Goal: Communication & Community: Ask a question

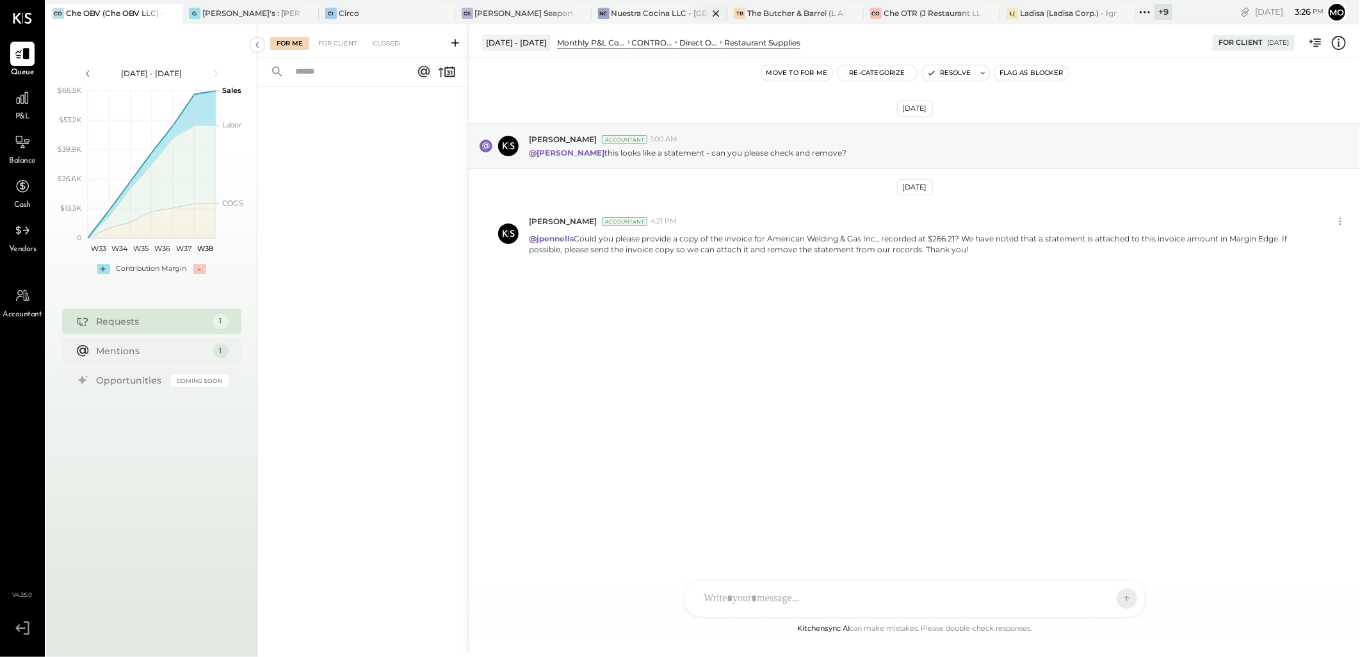
click at [642, 13] on div "Nuestra Cocina LLC - [GEOGRAPHIC_DATA]" at bounding box center [659, 13] width 97 height 11
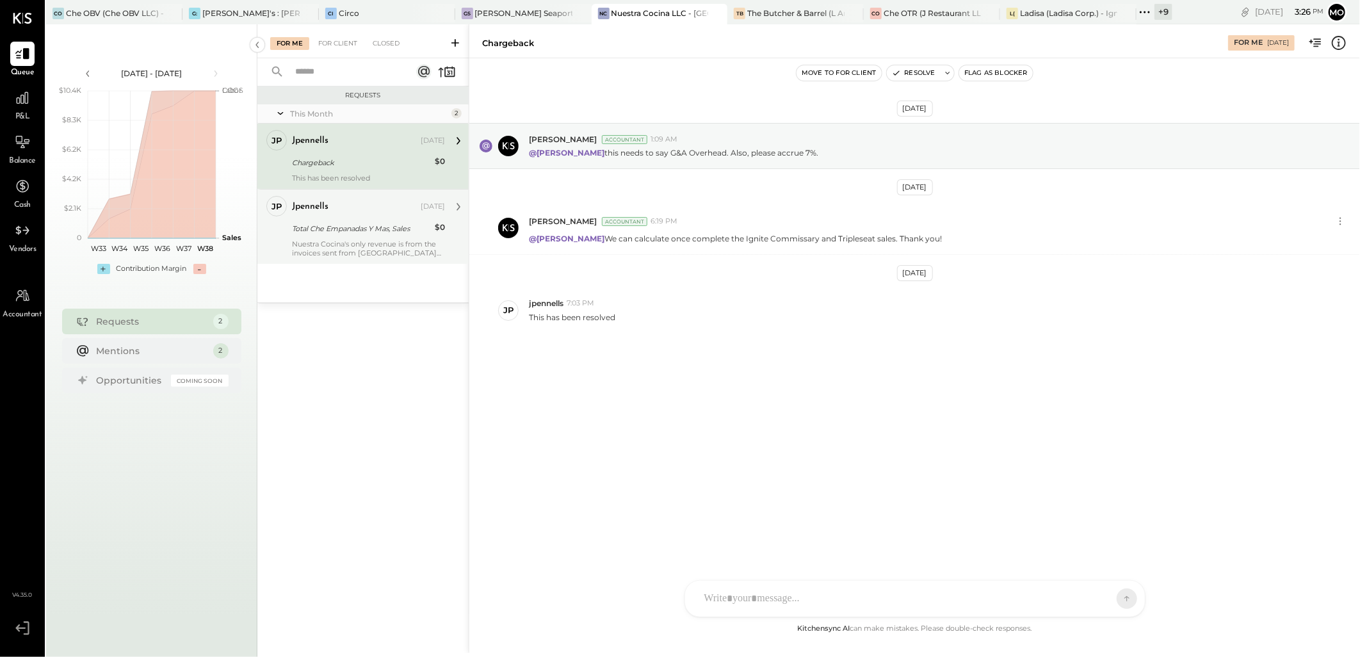
click at [387, 241] on div "Nuestra Cocina's only revenue is from the invoices sent from [GEOGRAPHIC_DATA] …" at bounding box center [368, 248] width 153 height 18
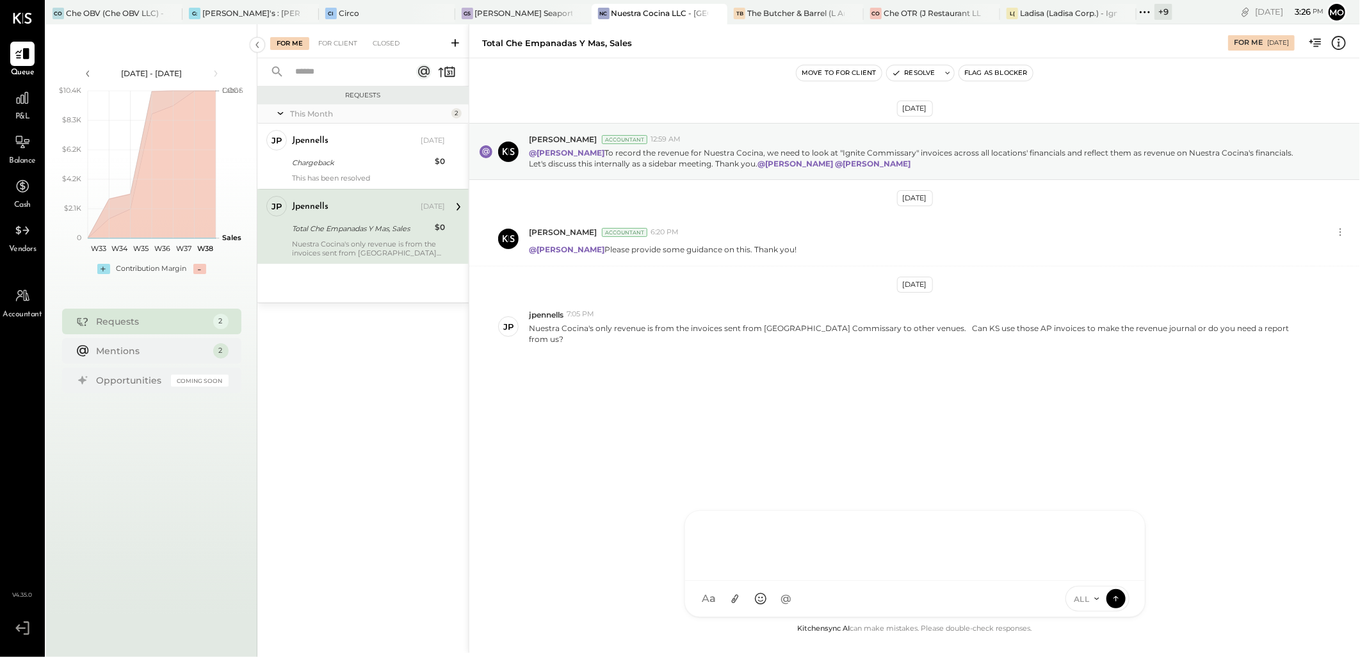
click at [738, 570] on div at bounding box center [915, 544] width 434 height 51
click at [802, 505] on div "J jpennells" at bounding box center [790, 514] width 147 height 26
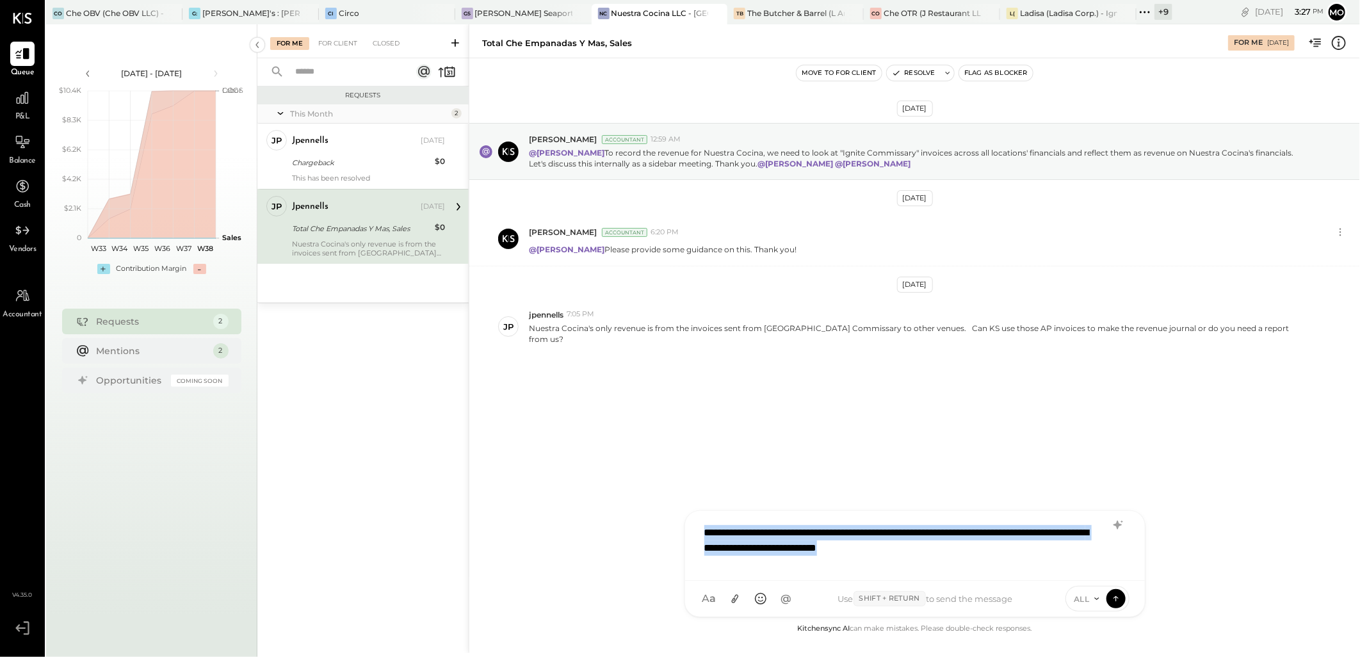
drag, startPoint x: 968, startPoint y: 551, endPoint x: 670, endPoint y: 538, distance: 298.6
click at [670, 538] on div "Total Che Empanadas Y Mas, Sales For Me [DATE] Move to for client Resolve Flag …" at bounding box center [914, 338] width 891 height 629
click at [1117, 523] on icon at bounding box center [1117, 525] width 8 height 9
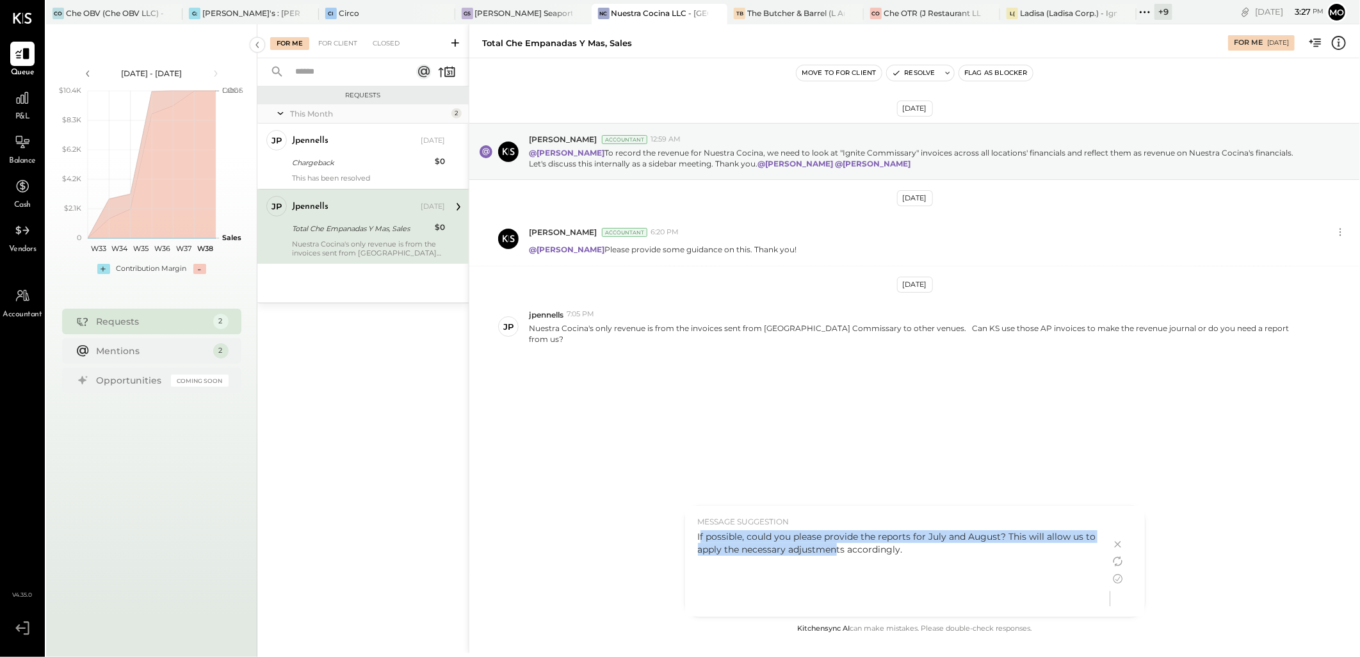
drag, startPoint x: 699, startPoint y: 535, endPoint x: 845, endPoint y: 555, distance: 147.3
click at [845, 555] on p "If possible, could you please provide the reports for July and August? This wil…" at bounding box center [898, 543] width 400 height 26
click at [724, 578] on div "If possible, could you please provide the reports for July and August? This wil…" at bounding box center [898, 570] width 400 height 80
drag, startPoint x: 910, startPoint y: 553, endPoint x: 687, endPoint y: 540, distance: 223.2
click at [687, 540] on div "MESSAGE SUGGESTION If possible, could you please provide the reports for July a…" at bounding box center [897, 561] width 425 height 111
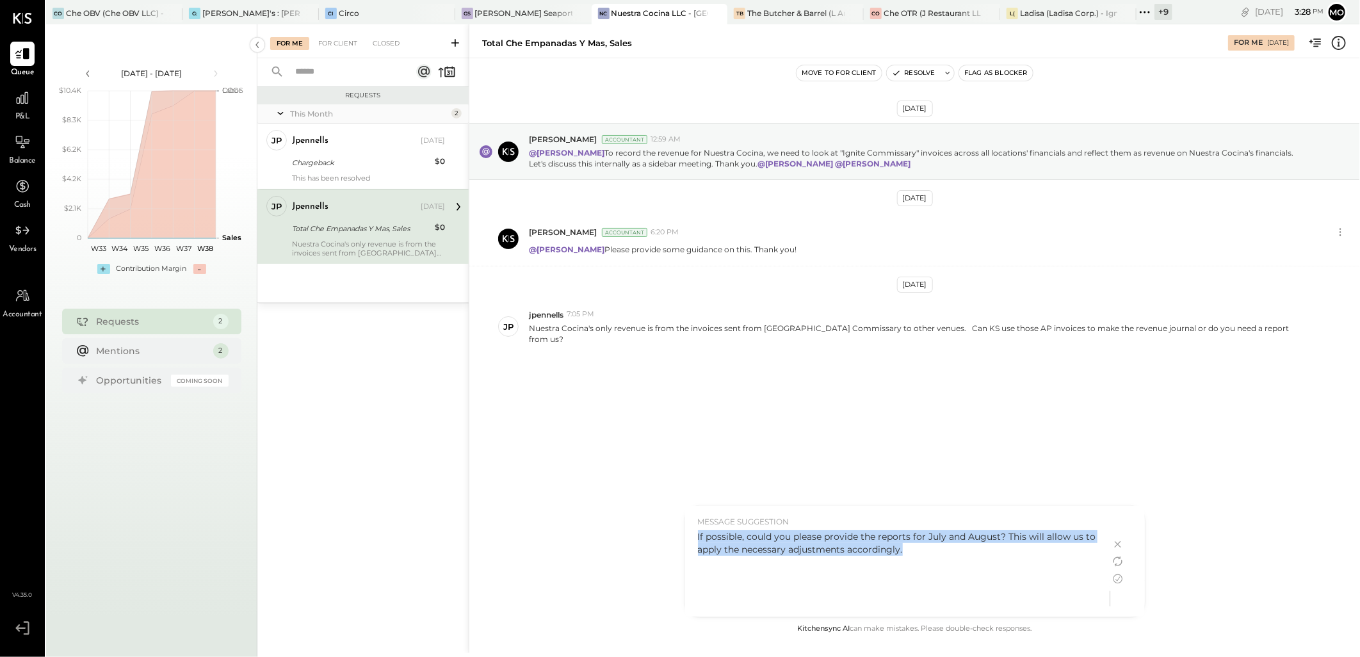
copy p "If possible, could you please provide the reports for July and August? This wil…"
click at [1121, 546] on icon at bounding box center [1117, 544] width 15 height 15
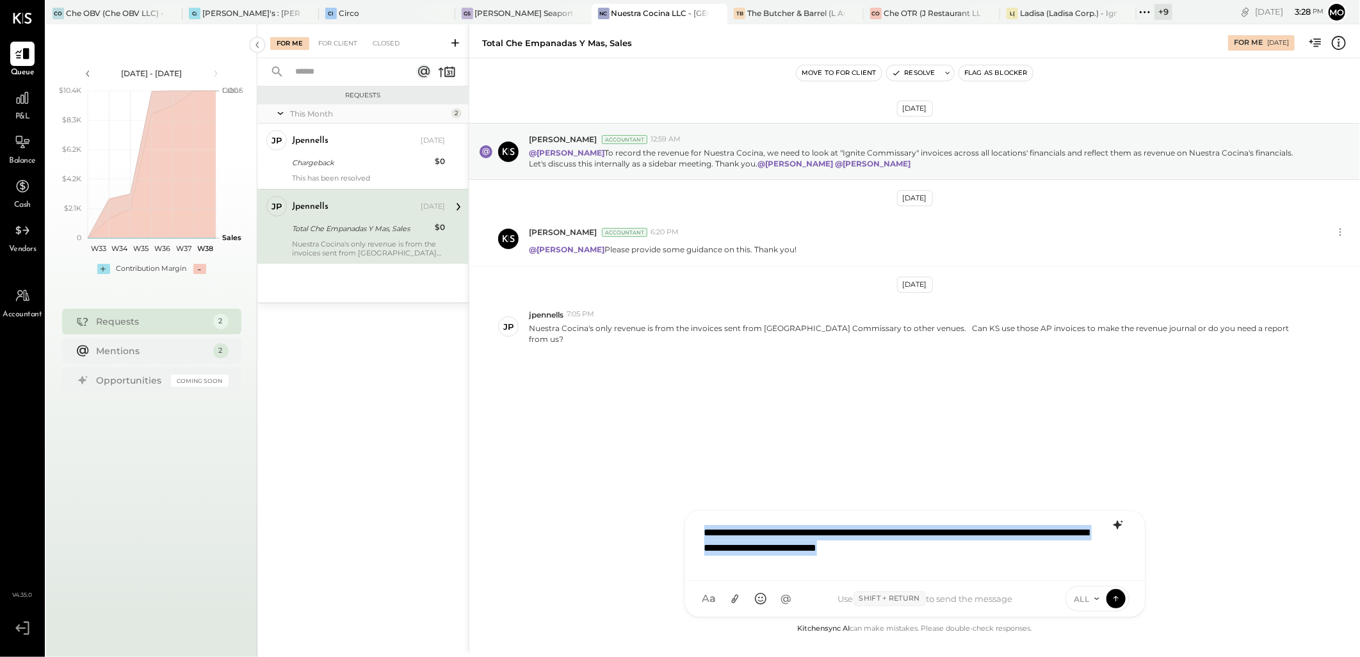
drag, startPoint x: 973, startPoint y: 551, endPoint x: 660, endPoint y: 523, distance: 314.4
click at [660, 523] on div "Total Che Empanadas Y Mas, Sales For Me [DATE] Move to for client Resolve Flag …" at bounding box center [914, 338] width 891 height 629
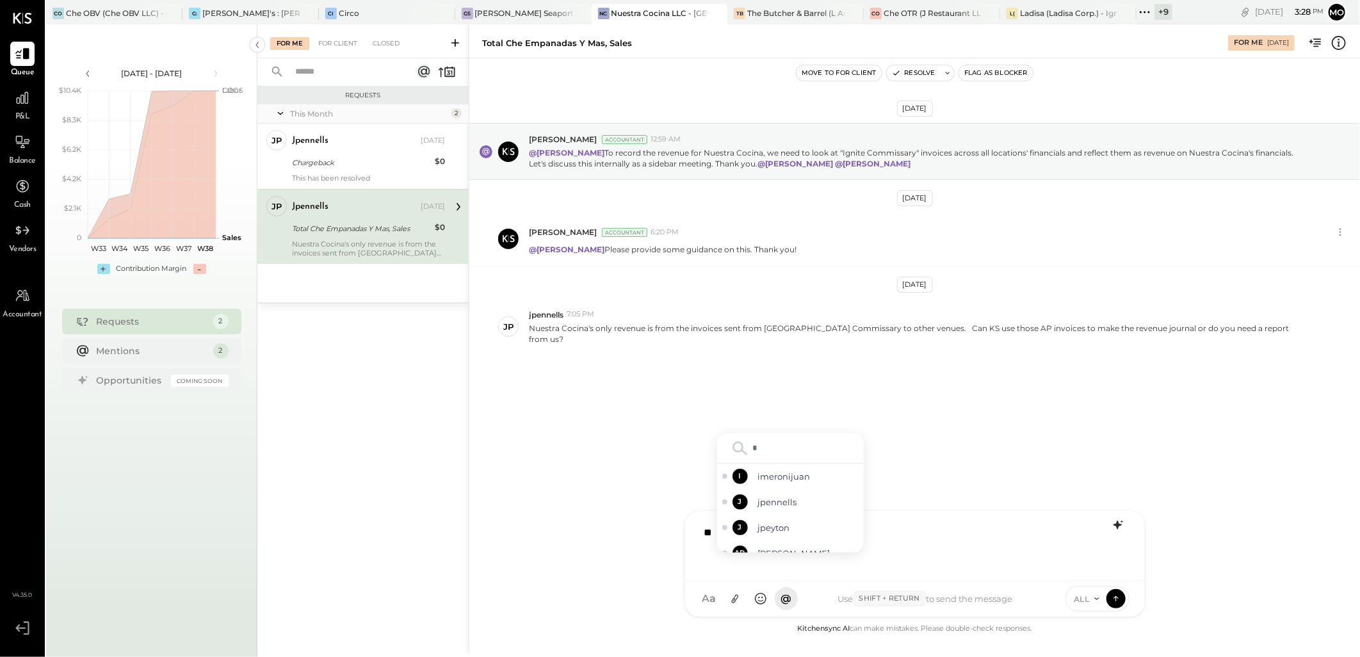
type input "**"
drag, startPoint x: 789, startPoint y: 517, endPoint x: 829, endPoint y: 507, distance: 40.4
click at [791, 519] on span "jpennells" at bounding box center [808, 514] width 101 height 12
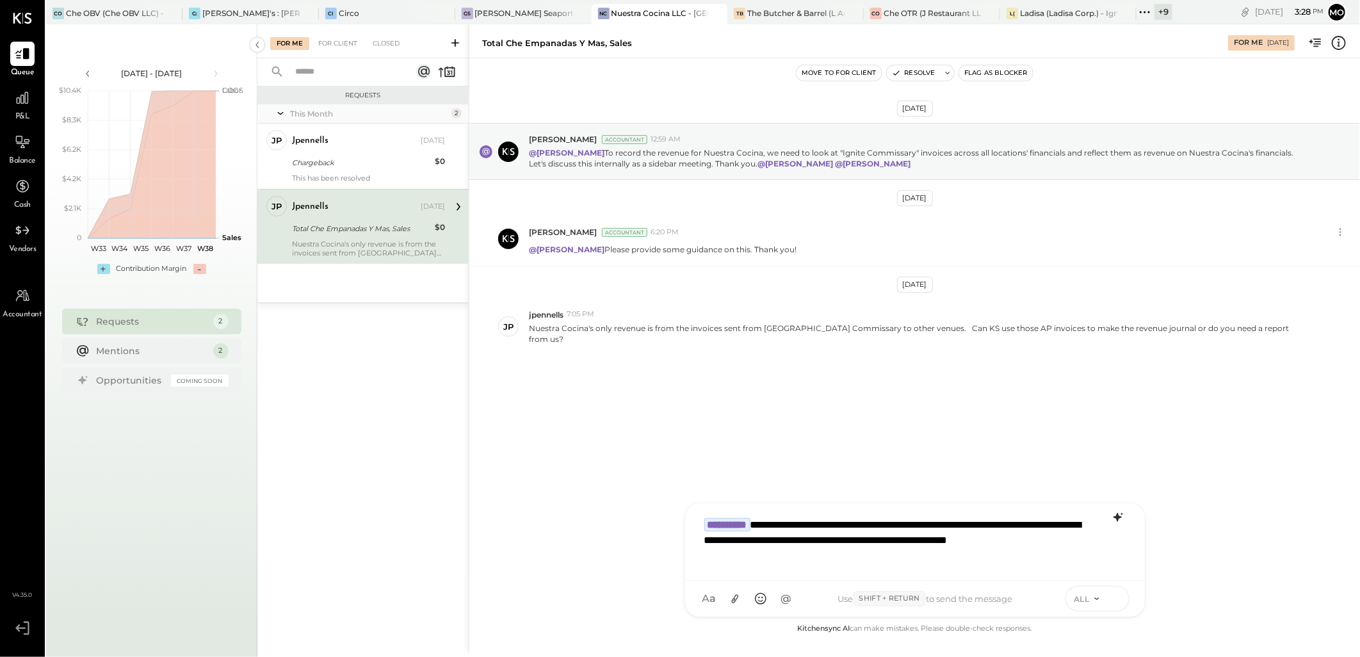
click at [1118, 593] on icon at bounding box center [1116, 598] width 12 height 13
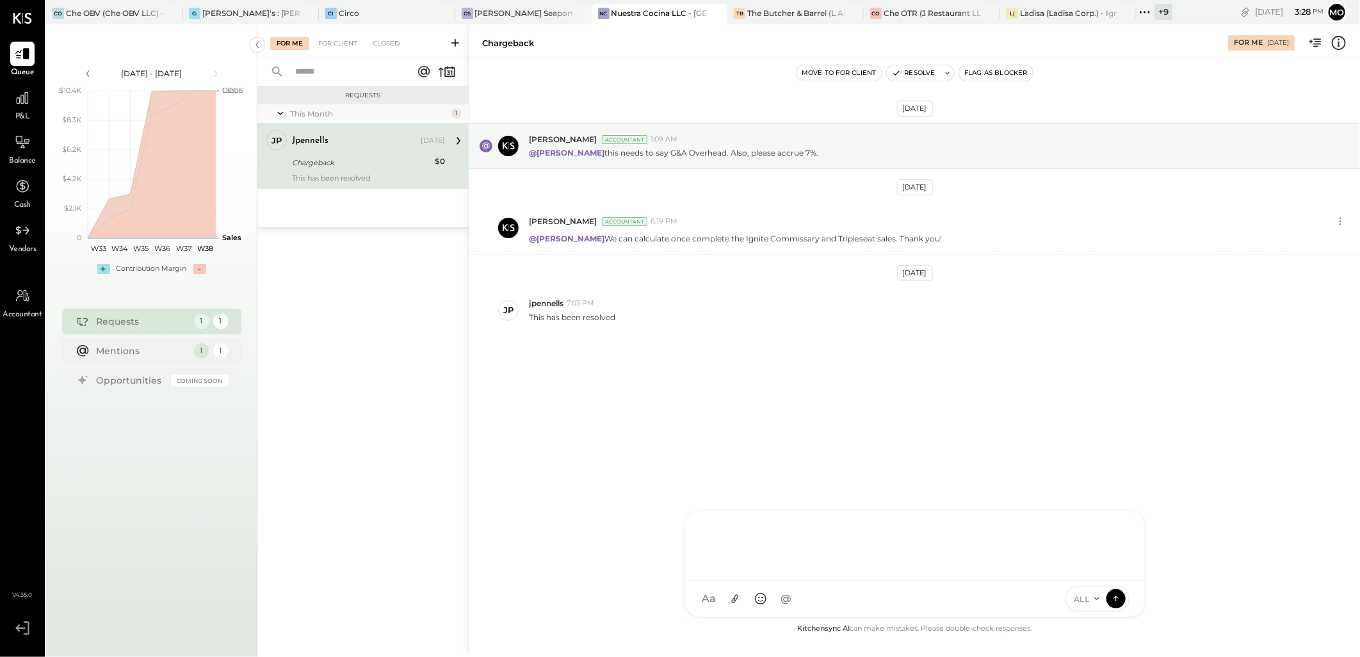
click at [719, 534] on div at bounding box center [915, 544] width 434 height 51
